Goal: Transaction & Acquisition: Purchase product/service

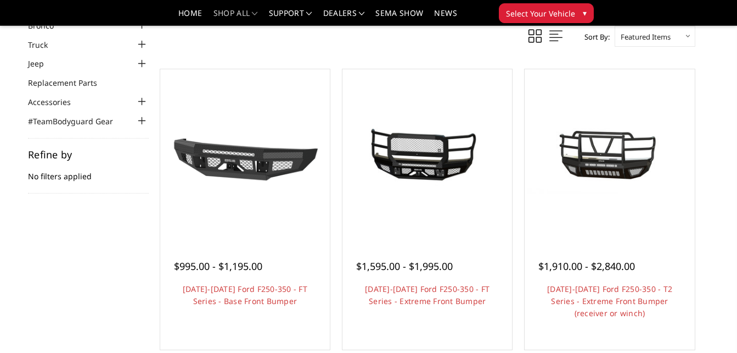
scroll to position [88, 0]
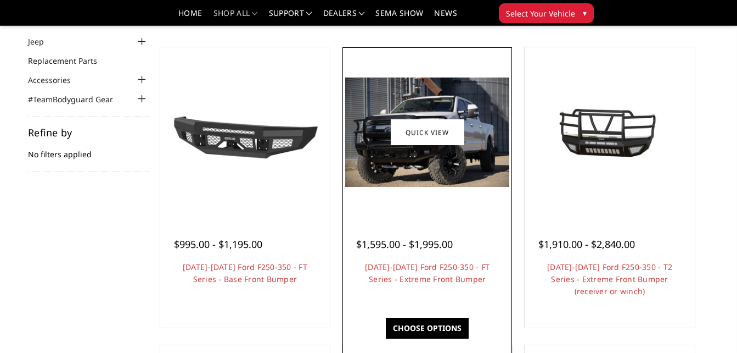
click at [417, 331] on link "Choose Options" at bounding box center [427, 327] width 83 height 21
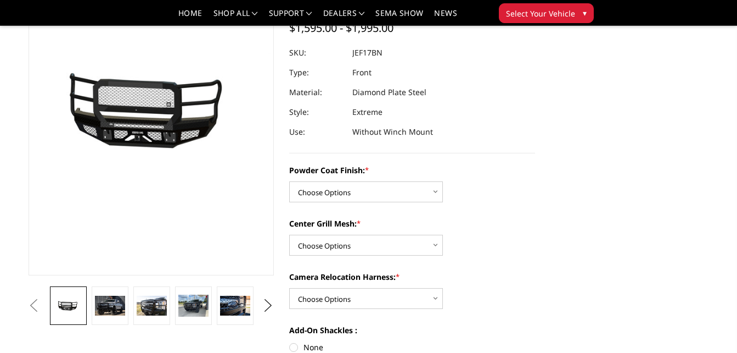
scroll to position [132, 0]
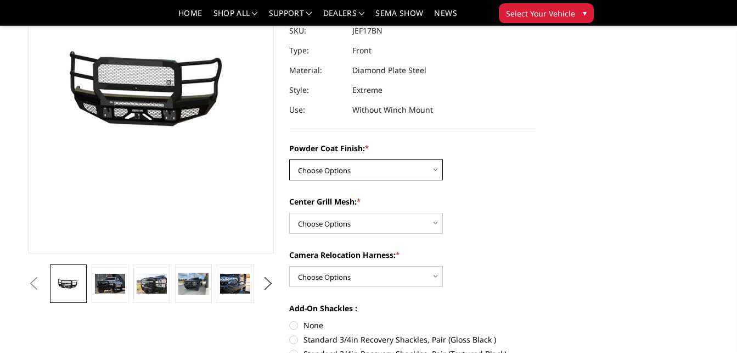
click at [436, 172] on select "Choose Options Bare Metal Gloss Black Powder Coat Textured Black Powder Coat" at bounding box center [366, 169] width 154 height 21
drag, startPoint x: 436, startPoint y: 172, endPoint x: 435, endPoint y: 198, distance: 25.3
click at [435, 198] on div "Powder Coat Finish: * Choose Options Bare Metal Gloss Black Powder Coat Texture…" at bounding box center [412, 277] width 246 height 271
click at [435, 168] on select "Choose Options Bare Metal Gloss Black Powder Coat Textured Black Powder Coat" at bounding box center [366, 169] width 154 height 21
select select "3223"
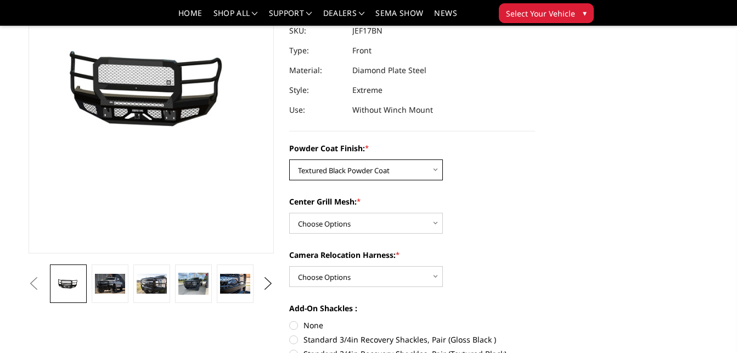
click at [289, 159] on select "Choose Options Bare Metal Gloss Black Powder Coat Textured Black Powder Coat" at bounding box center [366, 169] width 154 height 21
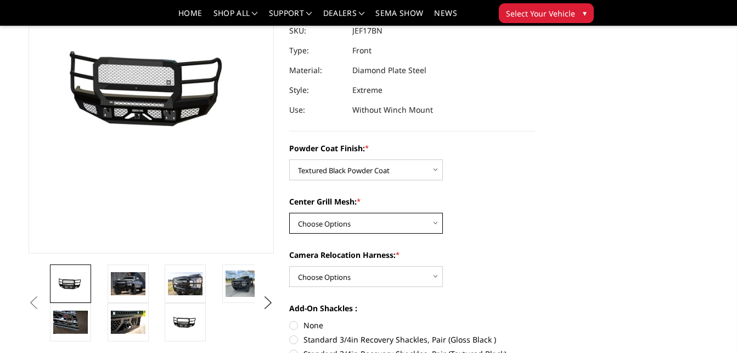
click at [434, 223] on select "Choose Options WITH Expanded Metal in Center Grill WITHOUT Expanded Metal in Ce…" at bounding box center [366, 223] width 154 height 21
select select "3224"
click at [289, 213] on select "Choose Options WITH Expanded Metal in Center Grill WITHOUT Expanded Metal in Ce…" at bounding box center [366, 223] width 154 height 21
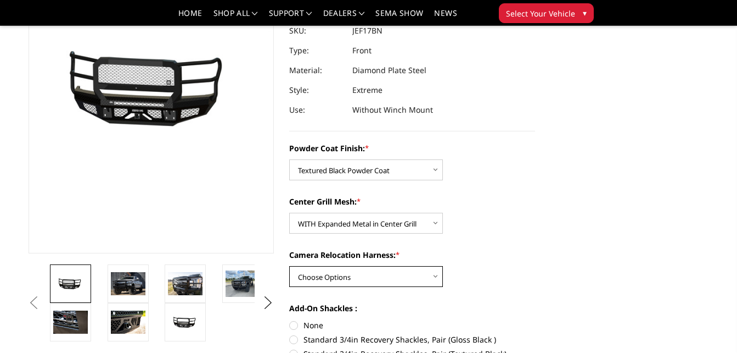
click at [436, 274] on select "Choose Options WITH Camera Relocation Harness WITHOUT Camera Relocation Harness" at bounding box center [366, 276] width 154 height 21
select select "3227"
click at [289, 266] on select "Choose Options WITH Camera Relocation Harness WITHOUT Camera Relocation Harness" at bounding box center [366, 276] width 154 height 21
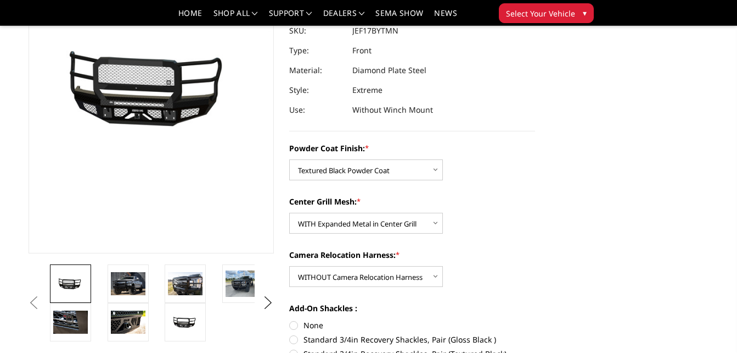
click at [504, 283] on div "Camera Relocation Harness: * Choose Options WITH Camera Relocation Harness WITH…" at bounding box center [412, 268] width 246 height 38
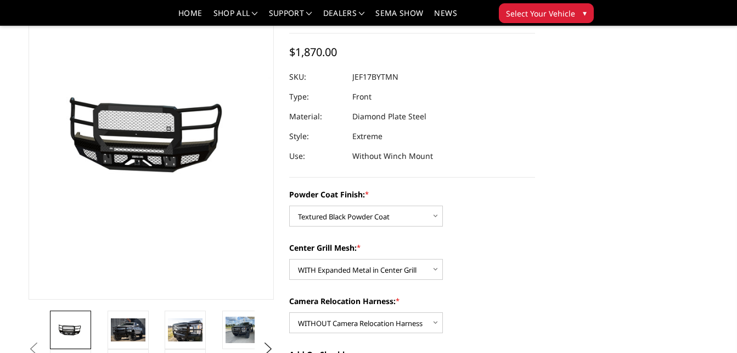
scroll to position [88, 0]
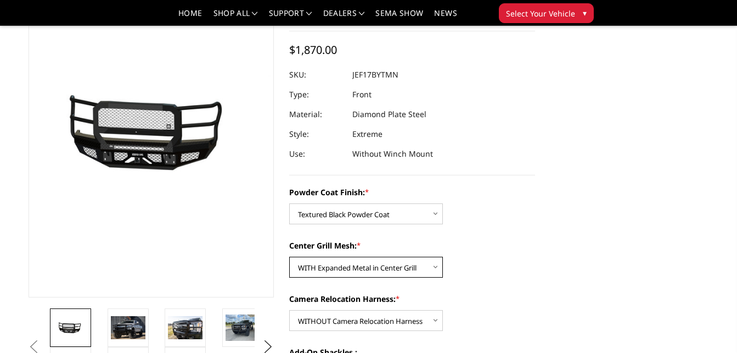
click at [434, 266] on select "Choose Options WITH Expanded Metal in Center Grill WITHOUT Expanded Metal in Ce…" at bounding box center [366, 266] width 154 height 21
click at [289, 256] on select "Choose Options WITH Expanded Metal in Center Grill WITHOUT Expanded Metal in Ce…" at bounding box center [366, 266] width 154 height 21
click at [500, 265] on div "Center Grill Mesh: * Choose Options WITH Expanded Metal in Center Grill WITHOUT…" at bounding box center [412, 258] width 246 height 38
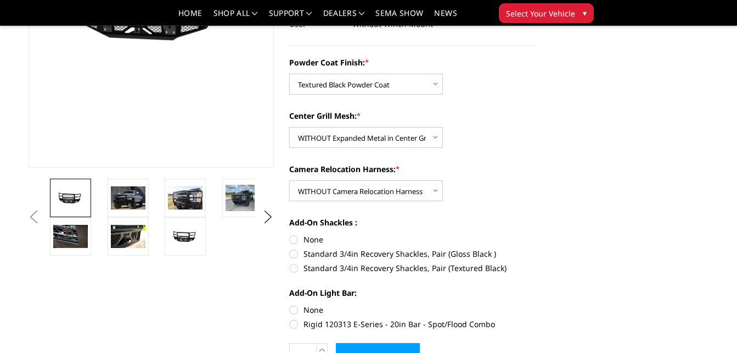
scroll to position [220, 0]
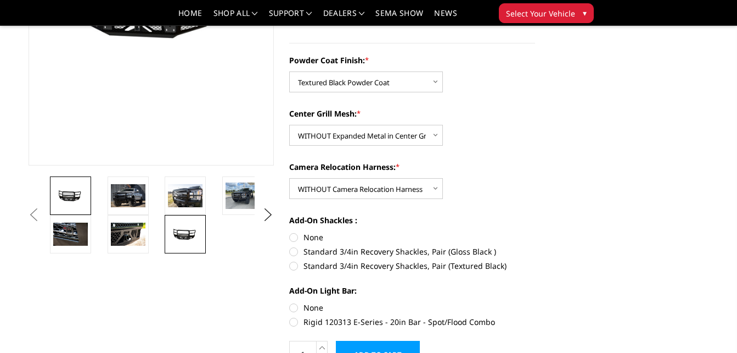
click at [184, 230] on img at bounding box center [185, 234] width 35 height 16
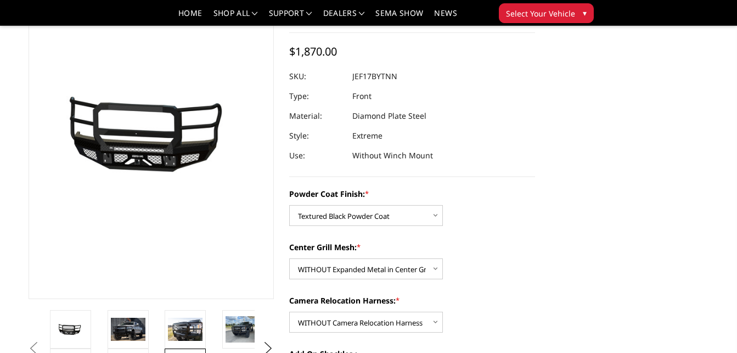
scroll to position [88, 0]
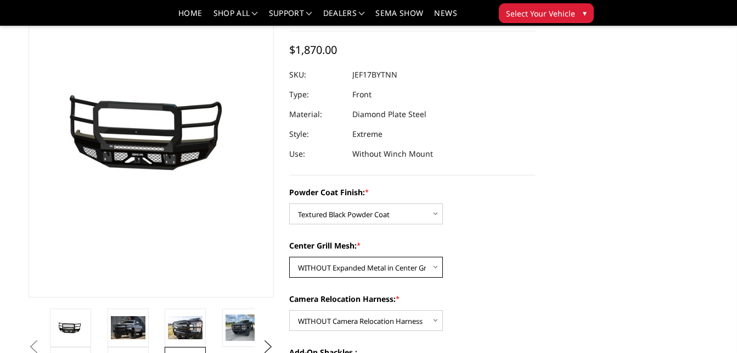
click at [438, 269] on select "Choose Options WITH Expanded Metal in Center Grill WITHOUT Expanded Metal in Ce…" at bounding box center [366, 266] width 154 height 21
select select "3224"
click at [289, 256] on select "Choose Options WITH Expanded Metal in Center Grill WITHOUT Expanded Metal in Ce…" at bounding box center [366, 266] width 154 height 21
select select "3224"
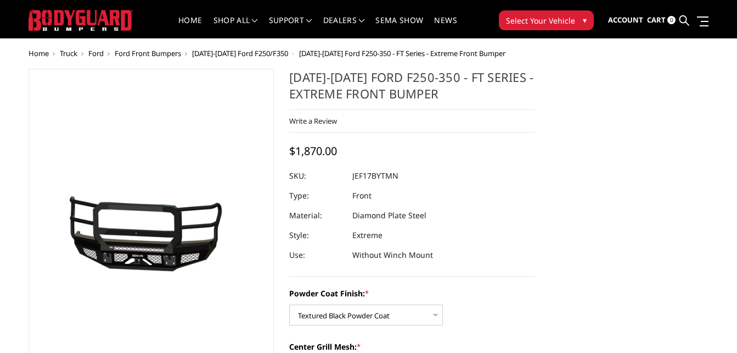
scroll to position [0, 0]
